Goal: Task Accomplishment & Management: Use online tool/utility

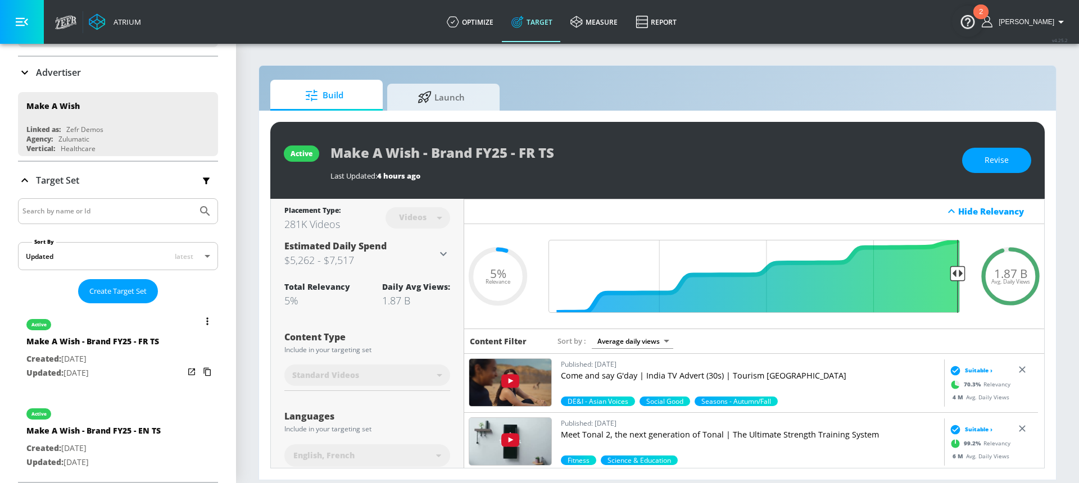
scroll to position [1, 0]
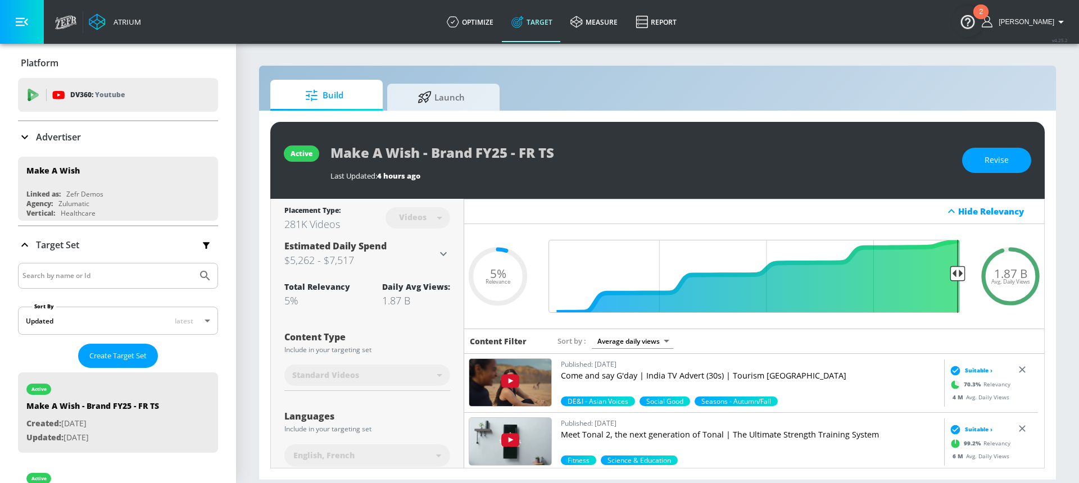
click at [94, 145] on div "Advertiser" at bounding box center [118, 136] width 200 height 31
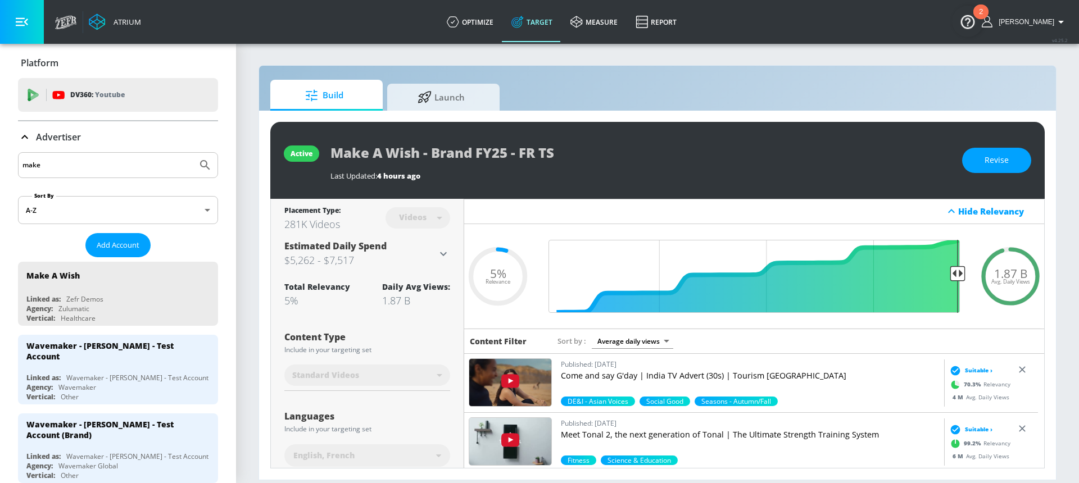
drag, startPoint x: 89, startPoint y: 164, endPoint x: -20, endPoint y: 161, distance: 109.0
click at [0, 161] on html "Atrium optimize Target measure Report optimize Target measure Report v 4.25.2 […" at bounding box center [539, 241] width 1079 height 483
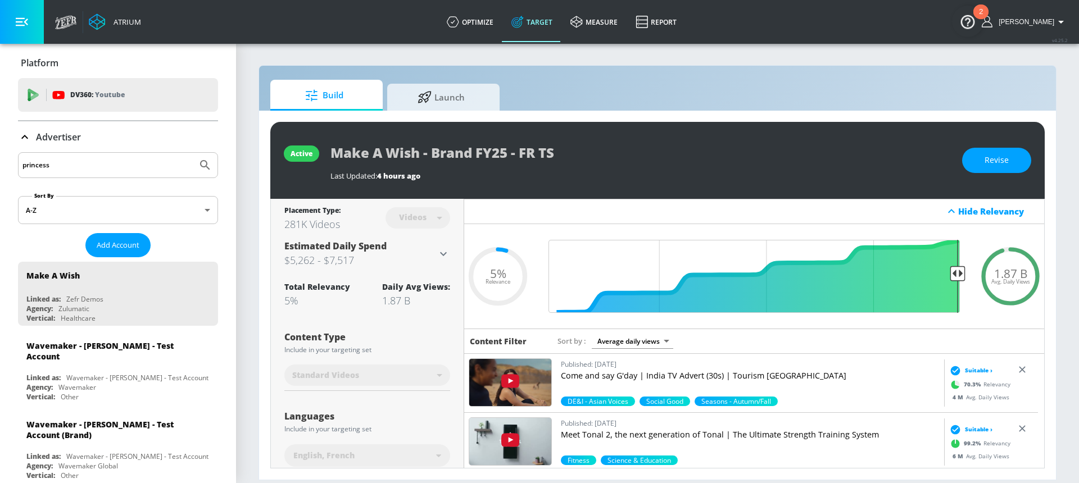
type input "princess"
click at [193, 153] on button "Submit Search" at bounding box center [205, 165] width 25 height 25
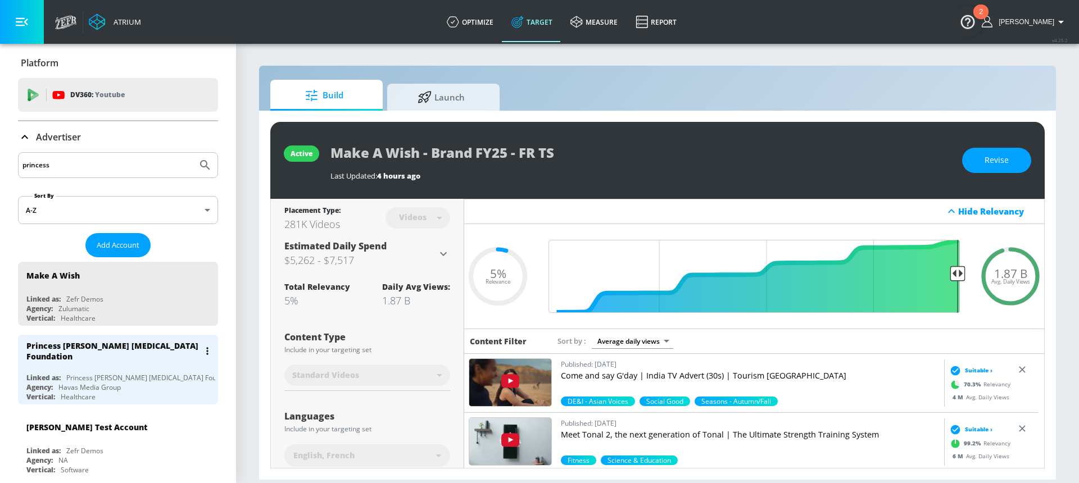
click at [62, 385] on div "Havas Media Group" at bounding box center [89, 388] width 62 height 10
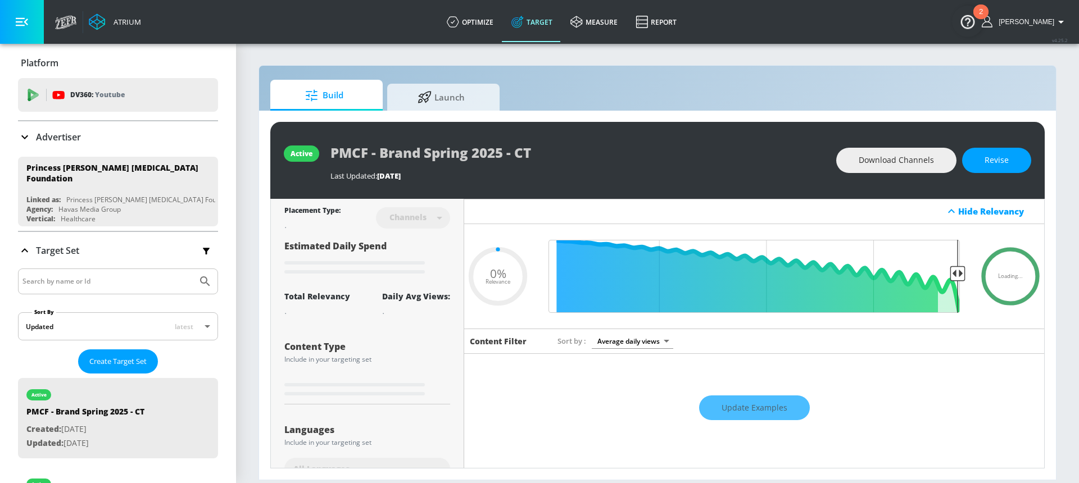
type input "0.05"
click at [123, 354] on span "Create Target Set" at bounding box center [117, 360] width 57 height 13
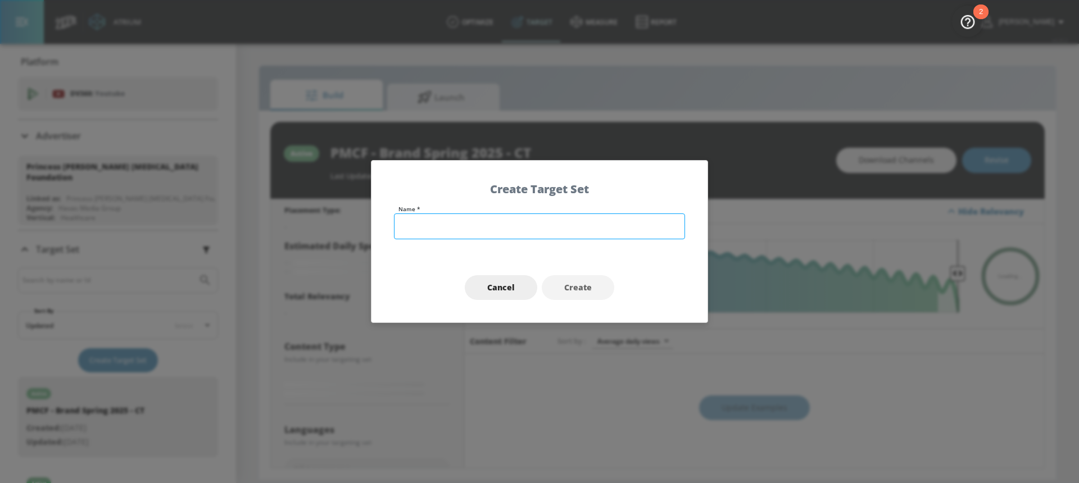
click at [447, 231] on input "text" at bounding box center [539, 227] width 291 height 26
type input "PMCF | Fall/Winter | EN TS"
type input "0.24"
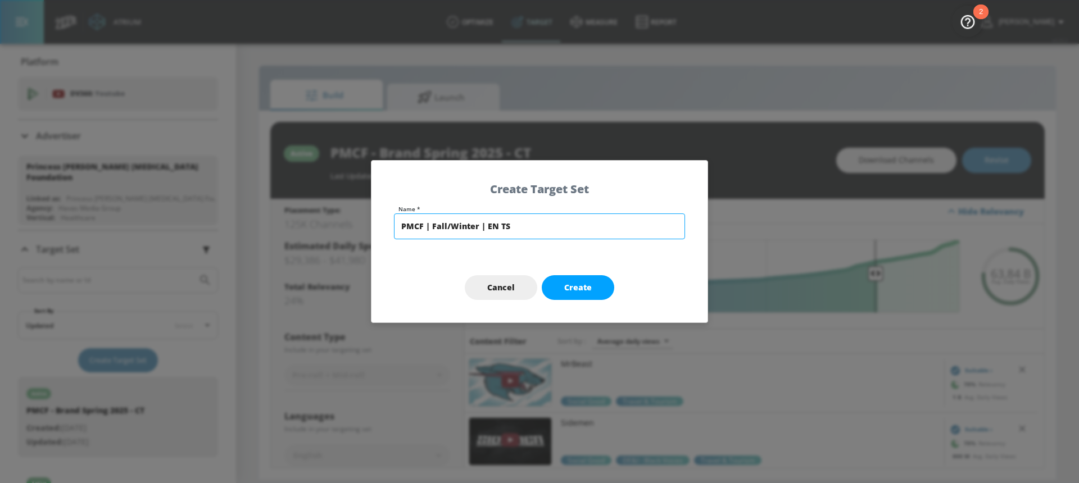
type input "PMCF | Fall/Winter | EN TS"
click at [493, 256] on div "Cancel Create" at bounding box center [539, 288] width 336 height 70
click at [575, 285] on span "Create" at bounding box center [578, 288] width 28 height 14
type input "PMCF | Fall/Winter | EN TS"
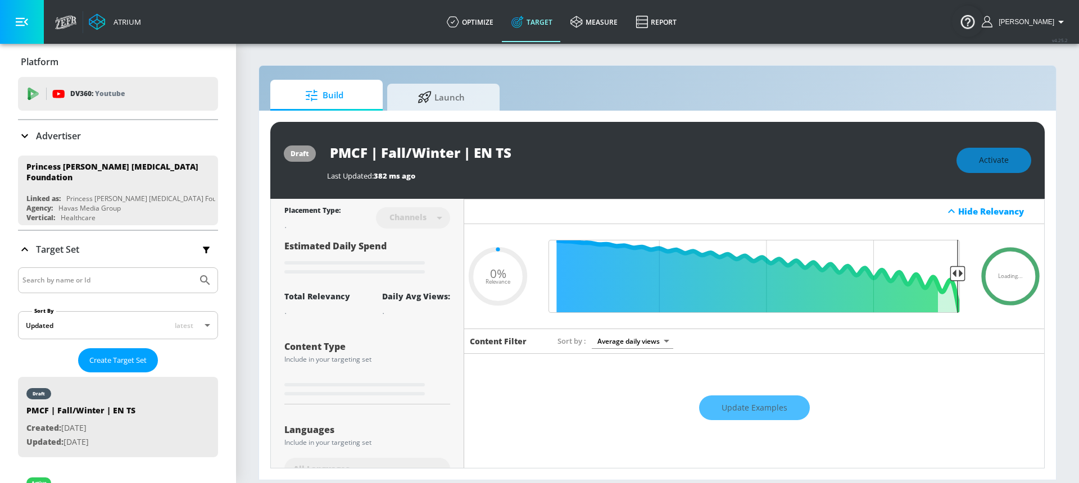
type input "0.6"
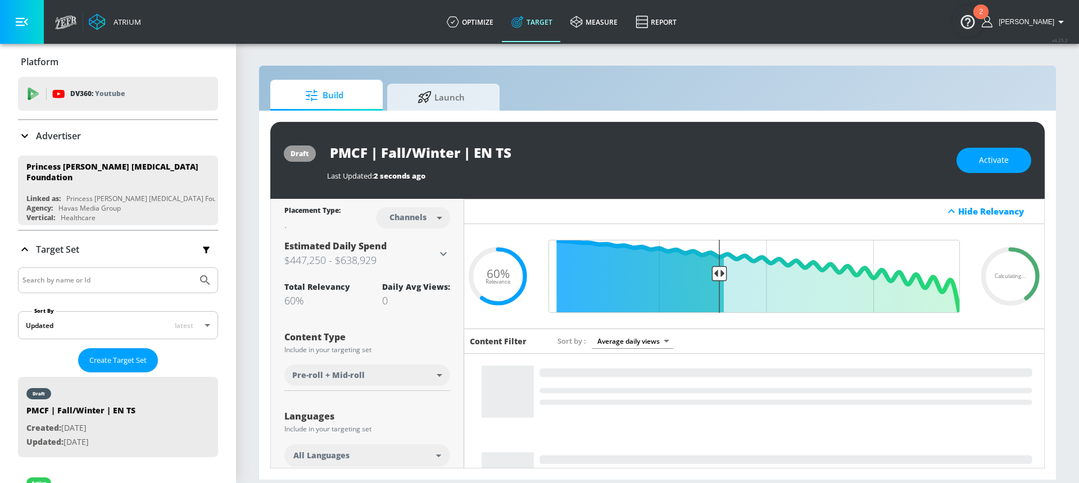
scroll to position [2, 0]
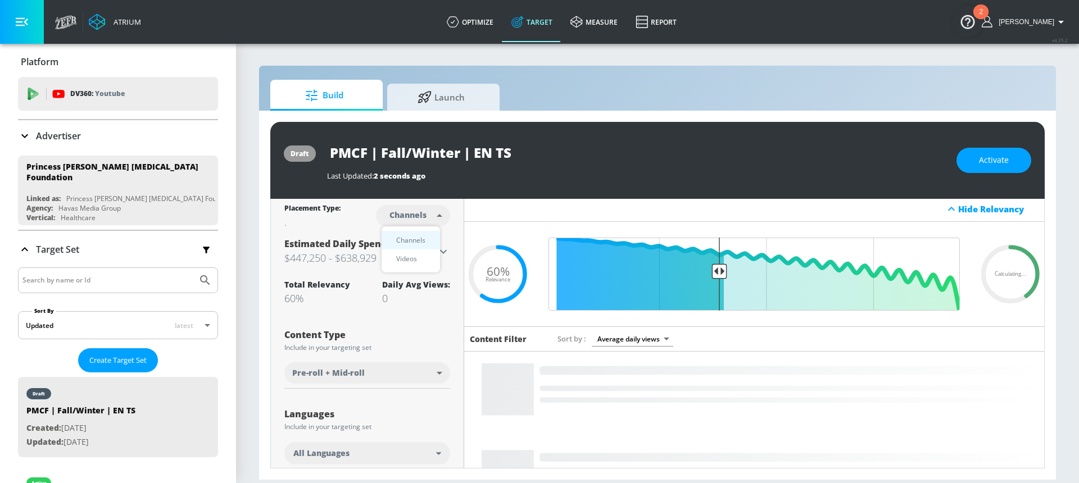
click at [403, 207] on body "Atrium optimize Target measure Report optimize Target measure Report v 4.25.2 […" at bounding box center [539, 241] width 1079 height 483
click at [415, 255] on div "Videos" at bounding box center [406, 259] width 32 height 12
type input "videos"
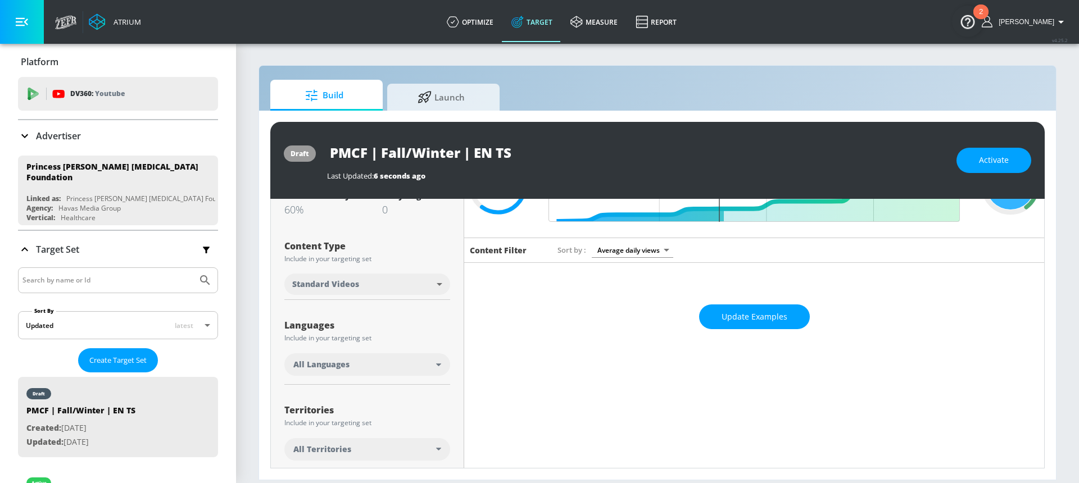
scroll to position [102, 0]
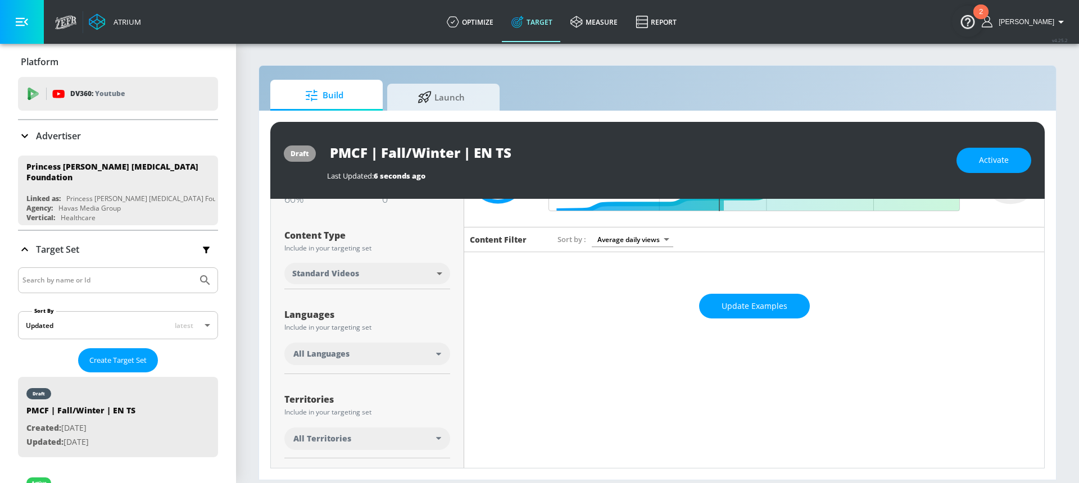
click at [363, 355] on div "All Languages" at bounding box center [364, 353] width 143 height 11
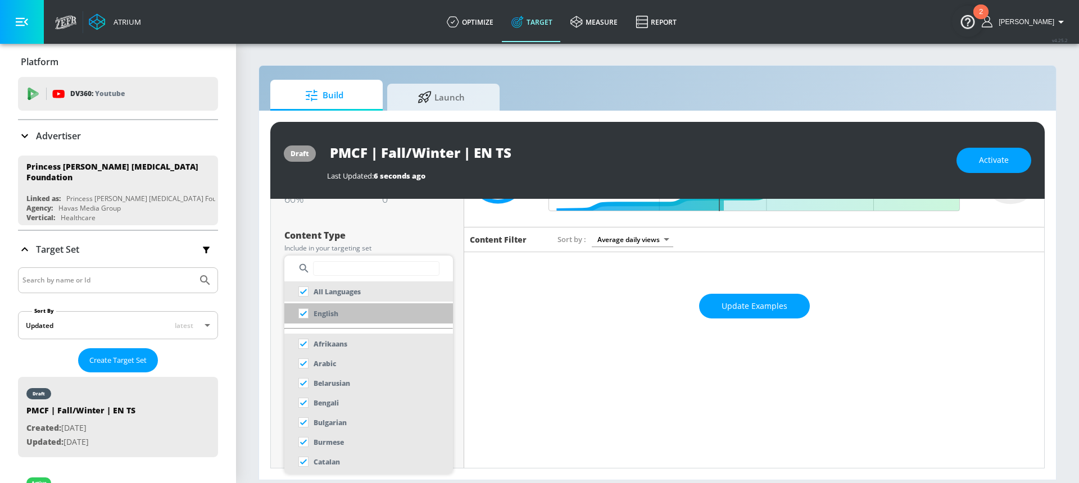
click at [353, 310] on li "English" at bounding box center [368, 313] width 169 height 20
checkbox input "false"
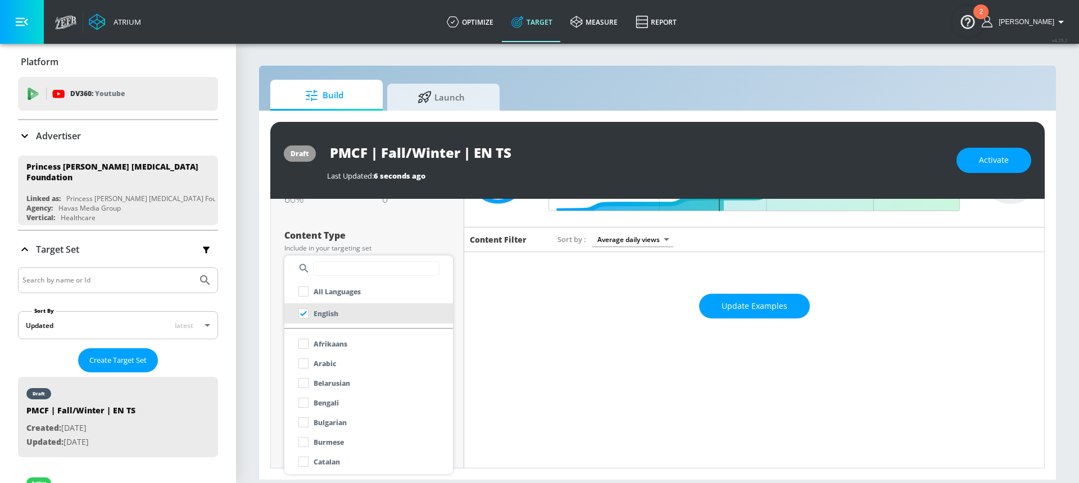
click at [289, 232] on div at bounding box center [539, 241] width 1079 height 483
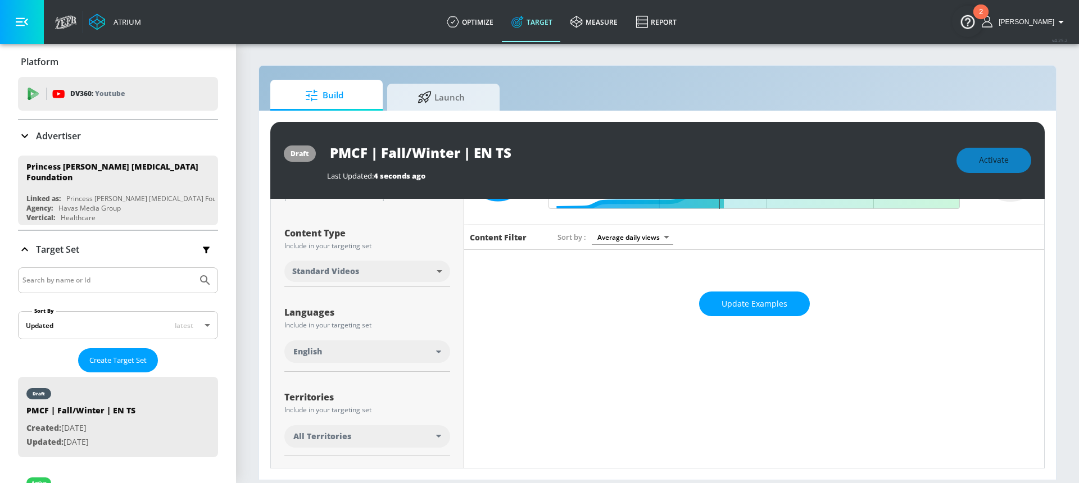
scroll to position [162, 0]
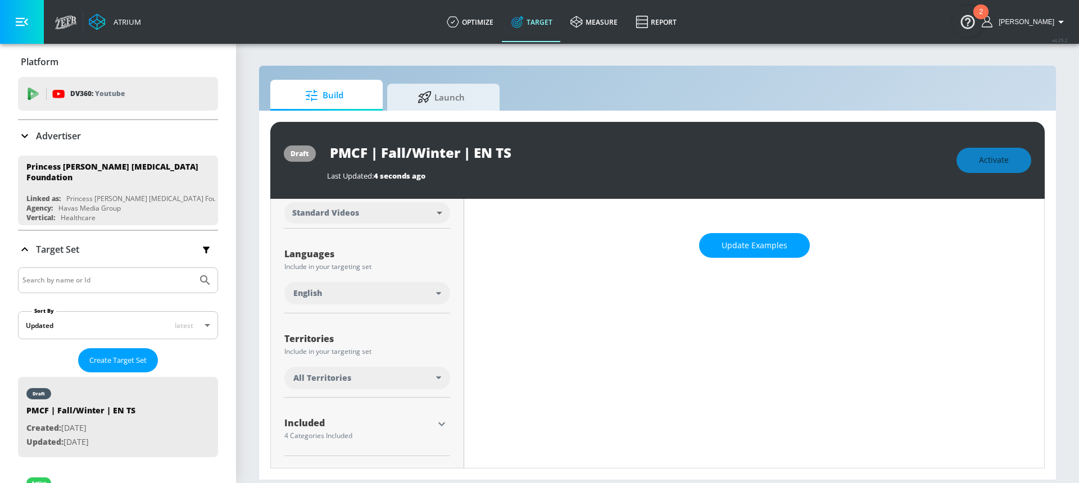
click at [349, 373] on span "All Territories" at bounding box center [322, 378] width 58 height 11
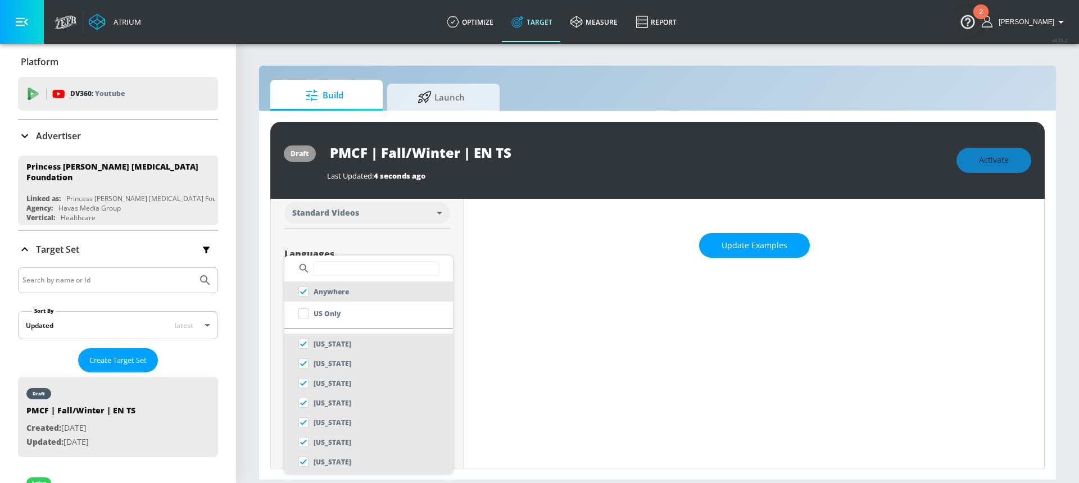
click at [350, 269] on input "text" at bounding box center [376, 268] width 126 height 15
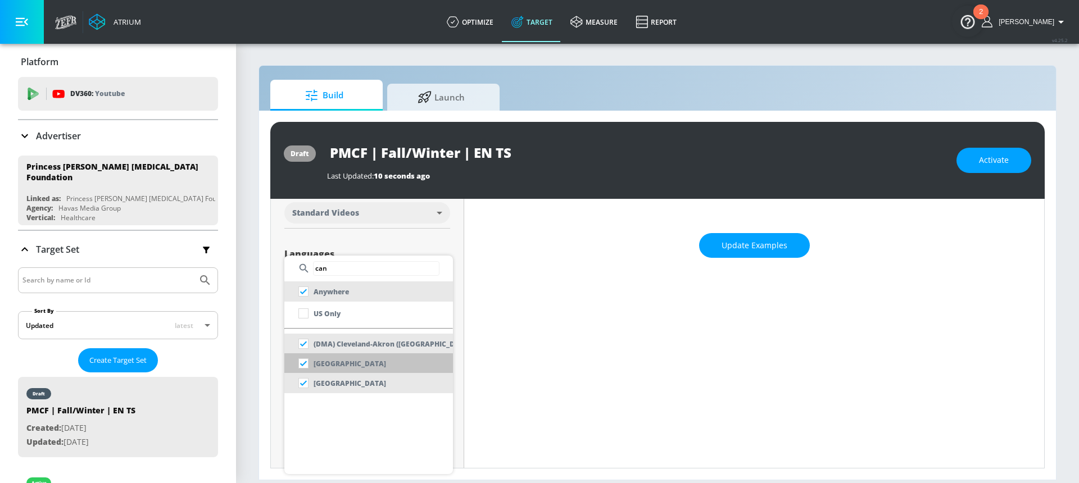
type input "can"
click at [330, 365] on p "[GEOGRAPHIC_DATA]" at bounding box center [350, 364] width 72 height 12
checkbox input "false"
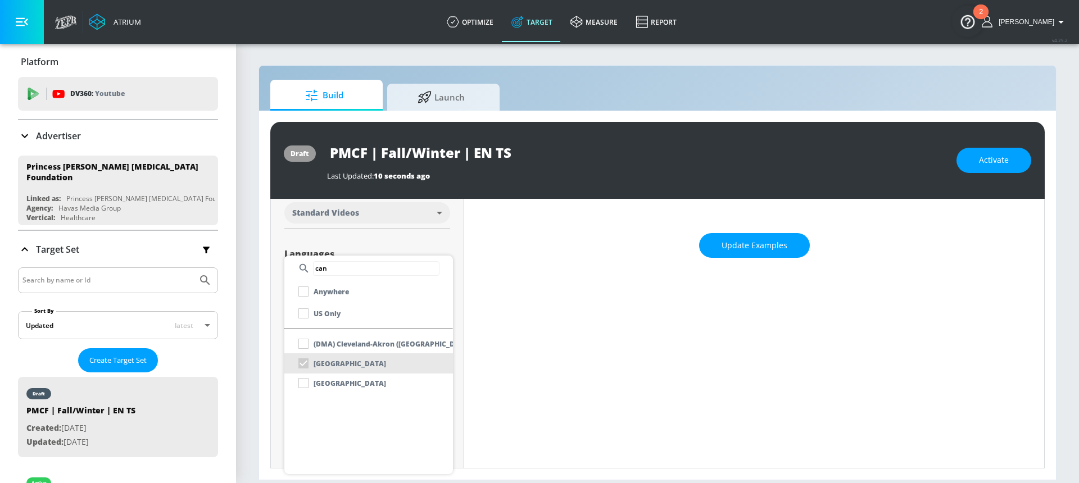
scroll to position [172, 0]
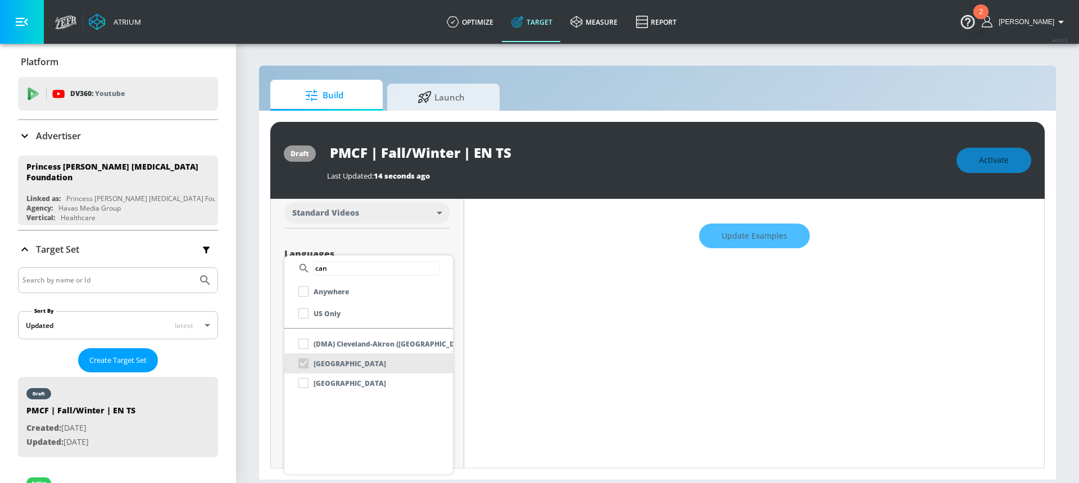
click at [403, 237] on div at bounding box center [539, 241] width 1079 height 483
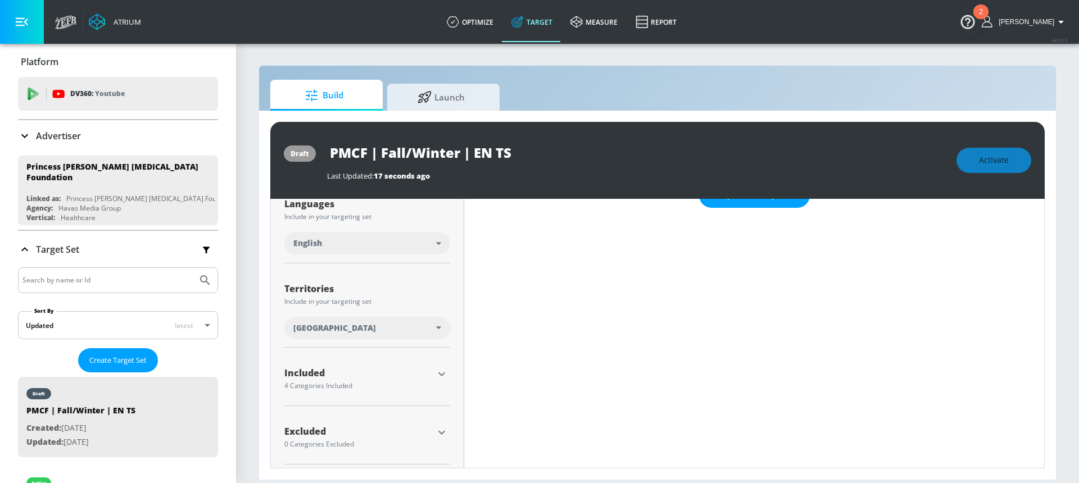
scroll to position [218, 0]
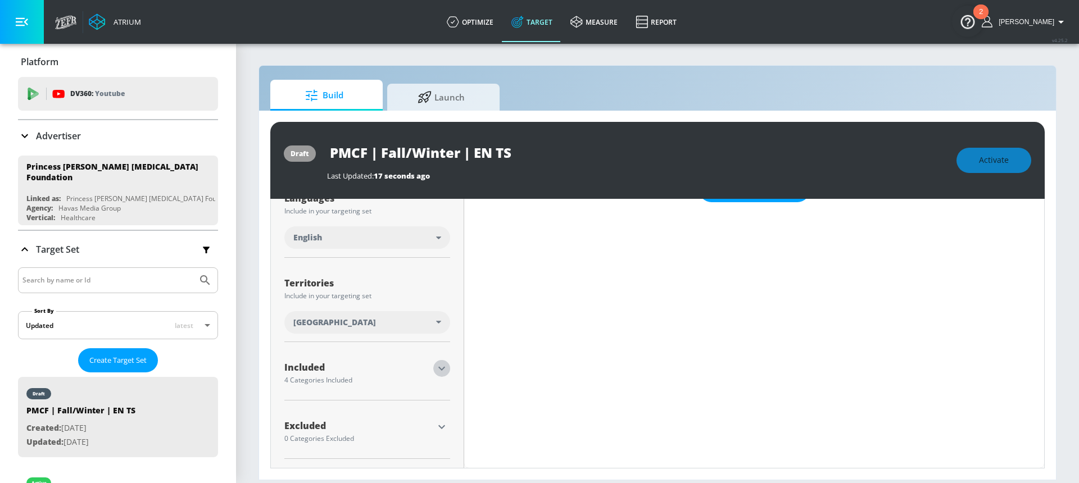
click at [435, 365] on icon "button" at bounding box center [441, 368] width 13 height 13
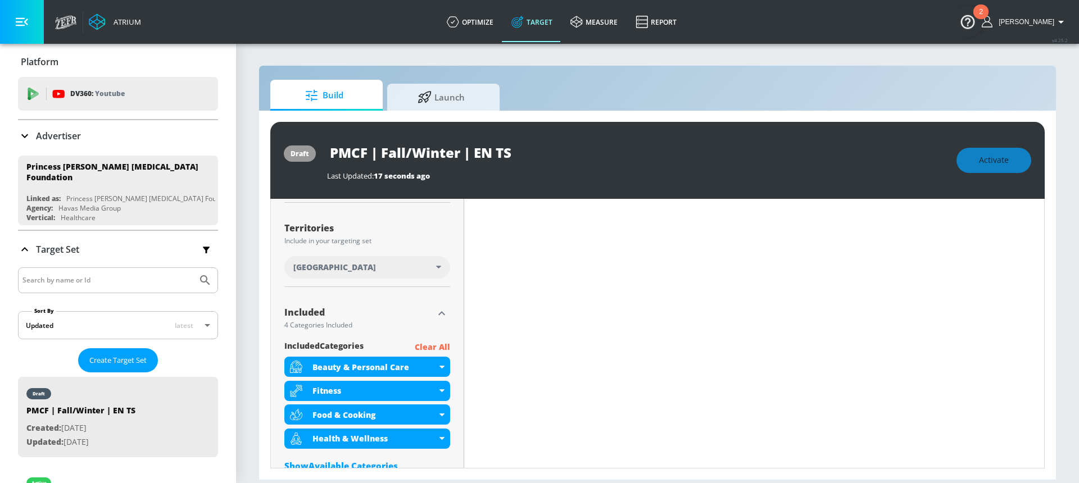
scroll to position [274, 0]
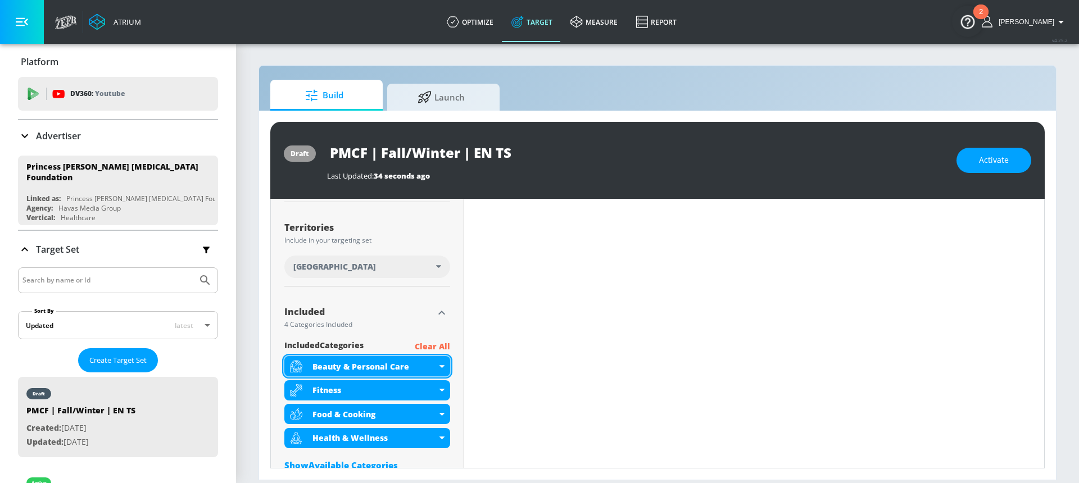
click at [439, 367] on div "Beauty & Personal Care" at bounding box center [367, 366] width 166 height 20
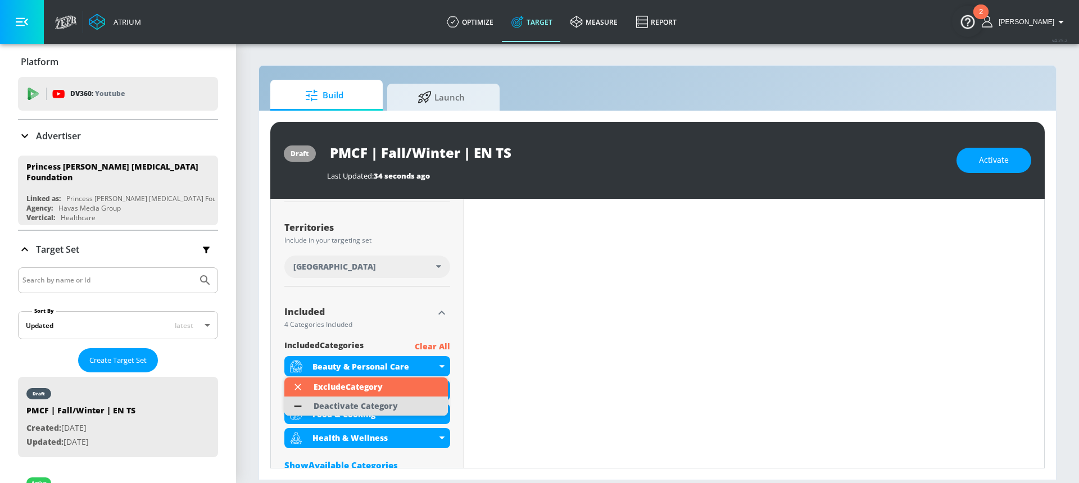
click at [402, 401] on li "Deactivate Category" at bounding box center [366, 406] width 164 height 19
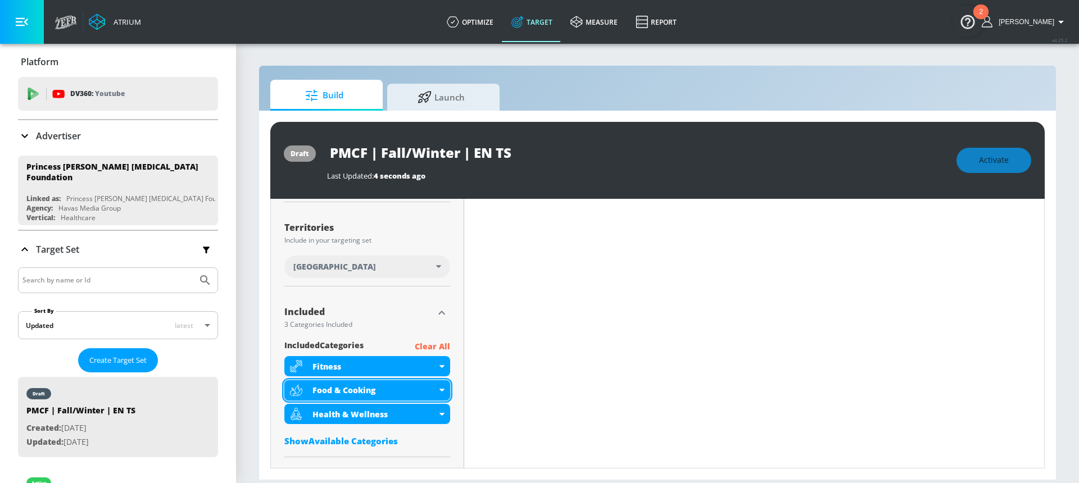
click at [439, 393] on div "Food & Cooking" at bounding box center [367, 390] width 166 height 20
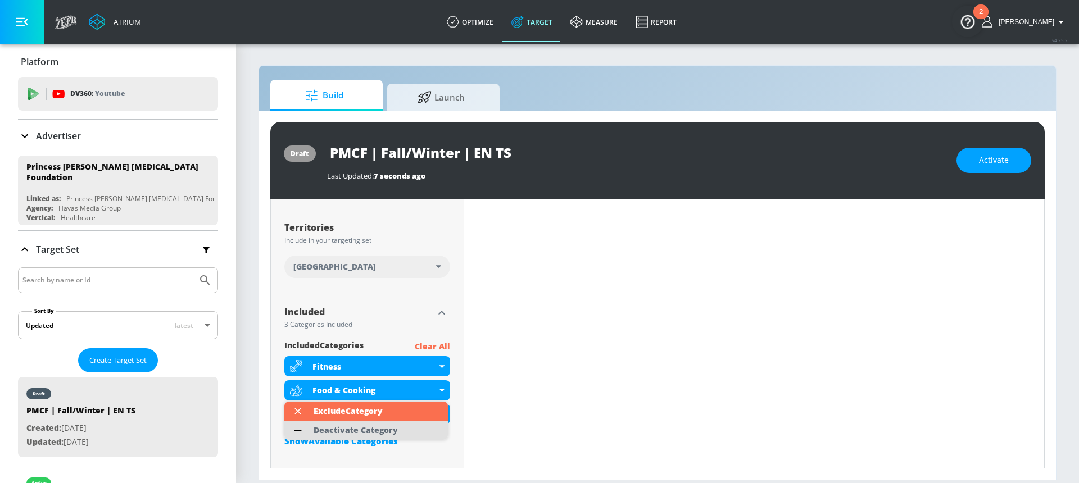
click at [397, 434] on div "Deactivate Category" at bounding box center [356, 430] width 96 height 19
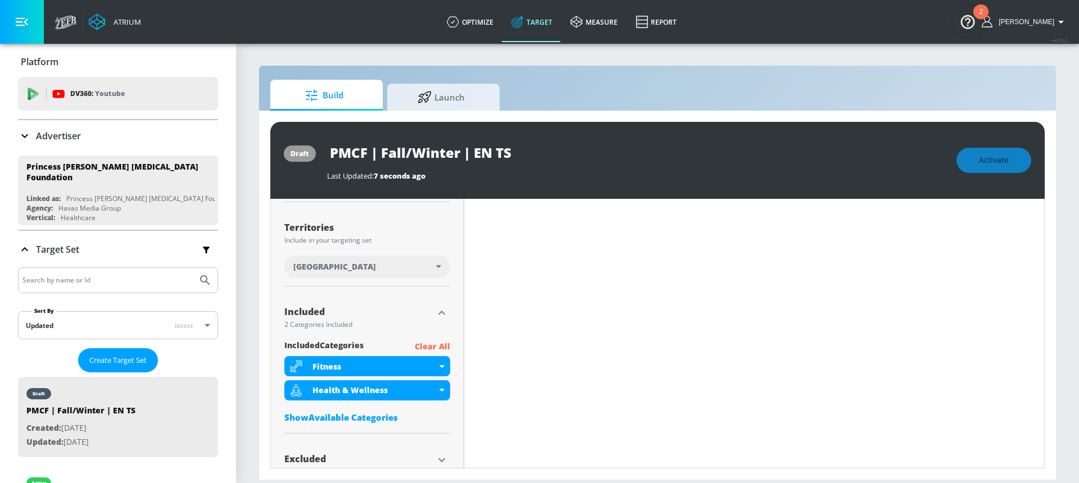
click at [353, 412] on div "Show Available Categories" at bounding box center [367, 417] width 166 height 11
click at [326, 432] on input "Sort By" at bounding box center [359, 440] width 151 height 22
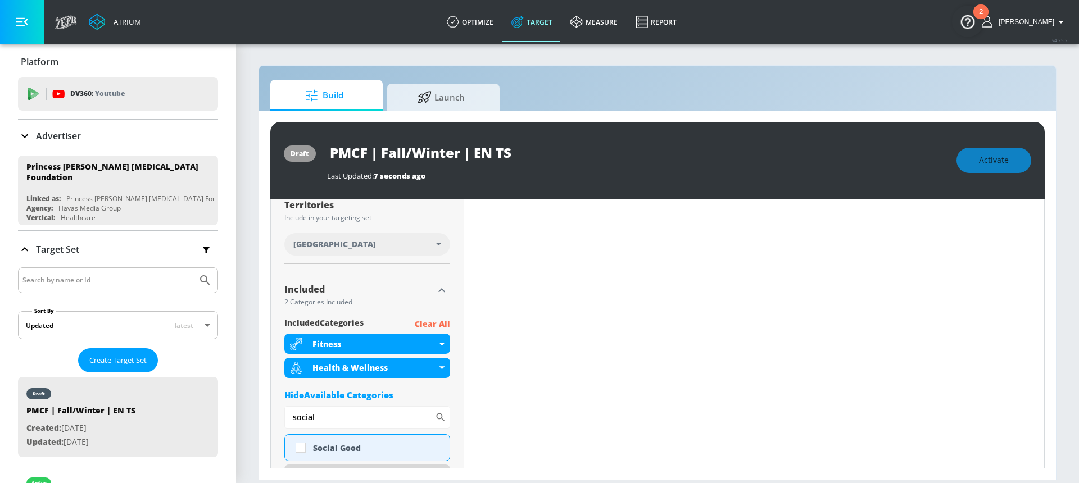
scroll to position [330, 0]
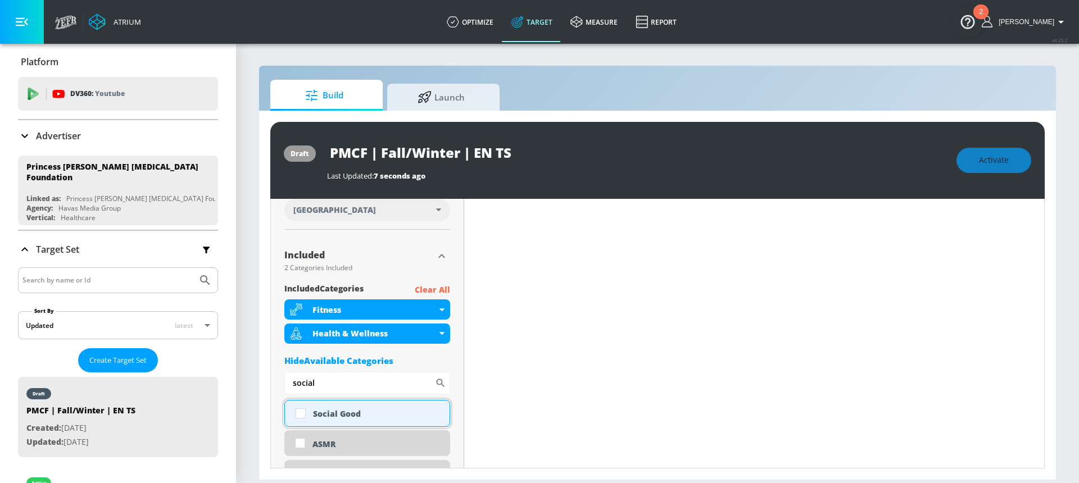
type input "social"
click at [331, 419] on div "Social Good" at bounding box center [377, 413] width 128 height 11
checkbox input "true"
